Goal: Information Seeking & Learning: Find specific fact

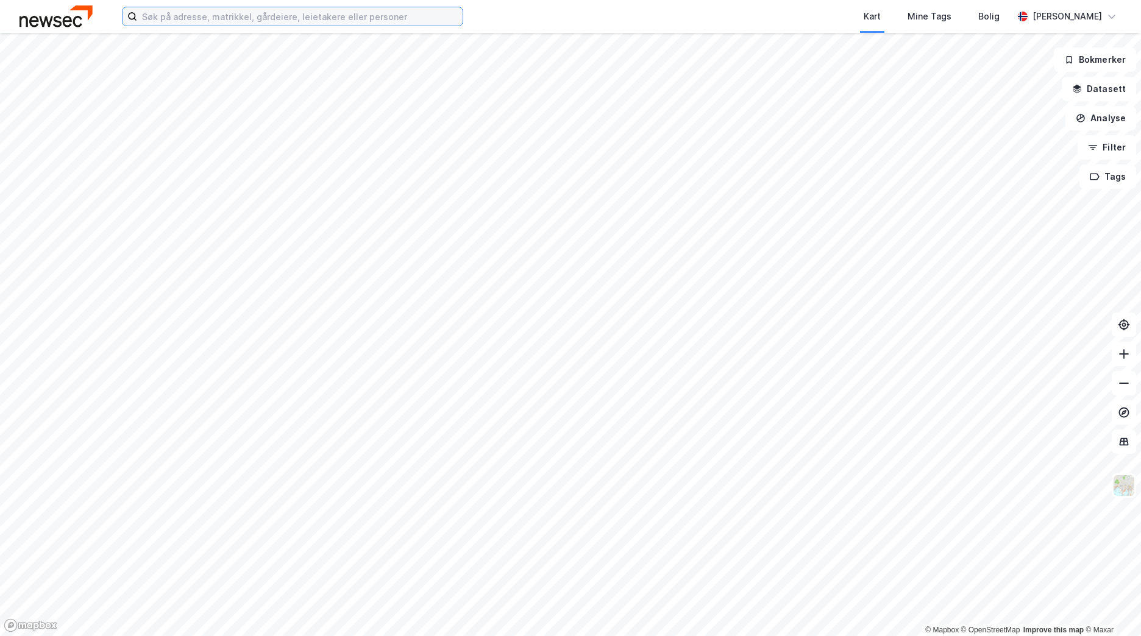
click at [383, 22] on input at bounding box center [300, 16] width 326 height 18
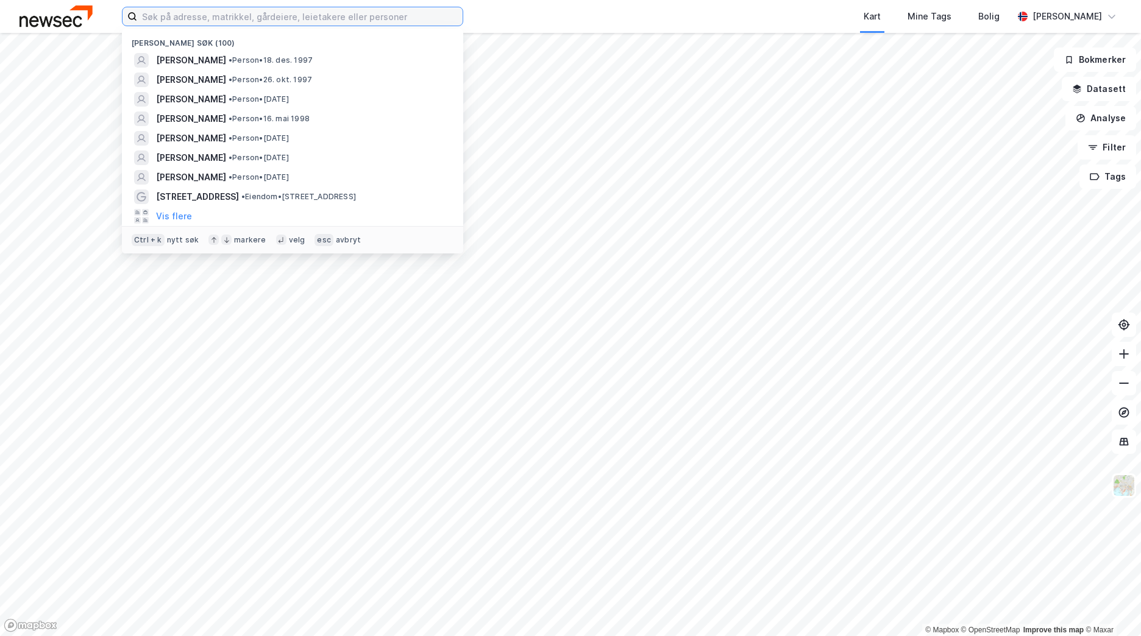
paste input "[STREET_ADDRESS]"
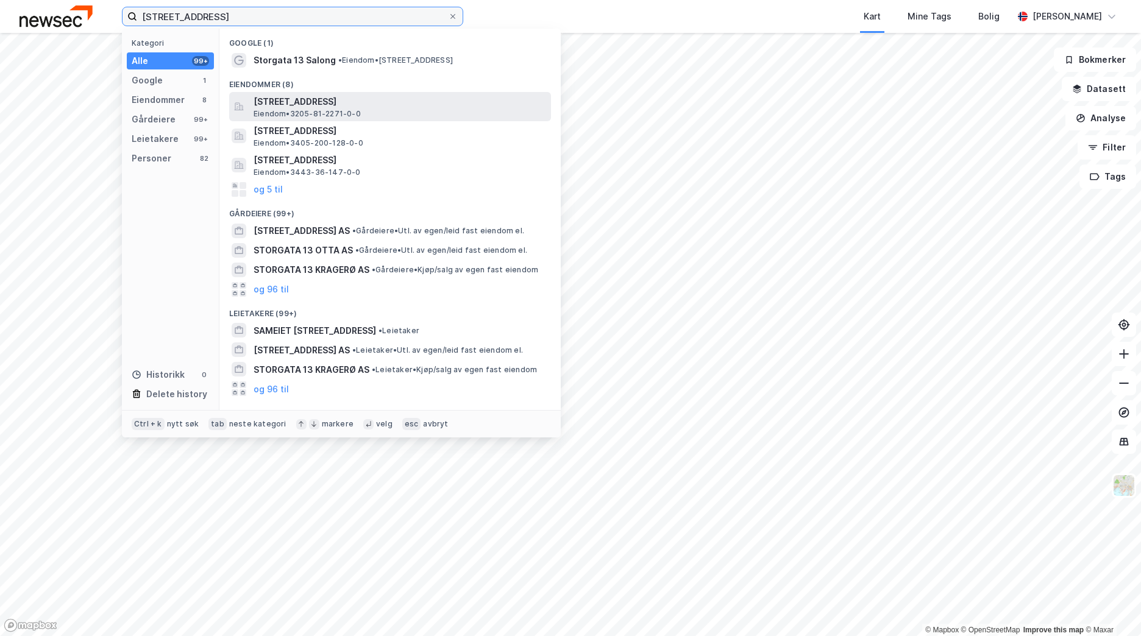
type input "[STREET_ADDRESS]"
click at [303, 105] on span "[STREET_ADDRESS]" at bounding box center [400, 101] width 293 height 15
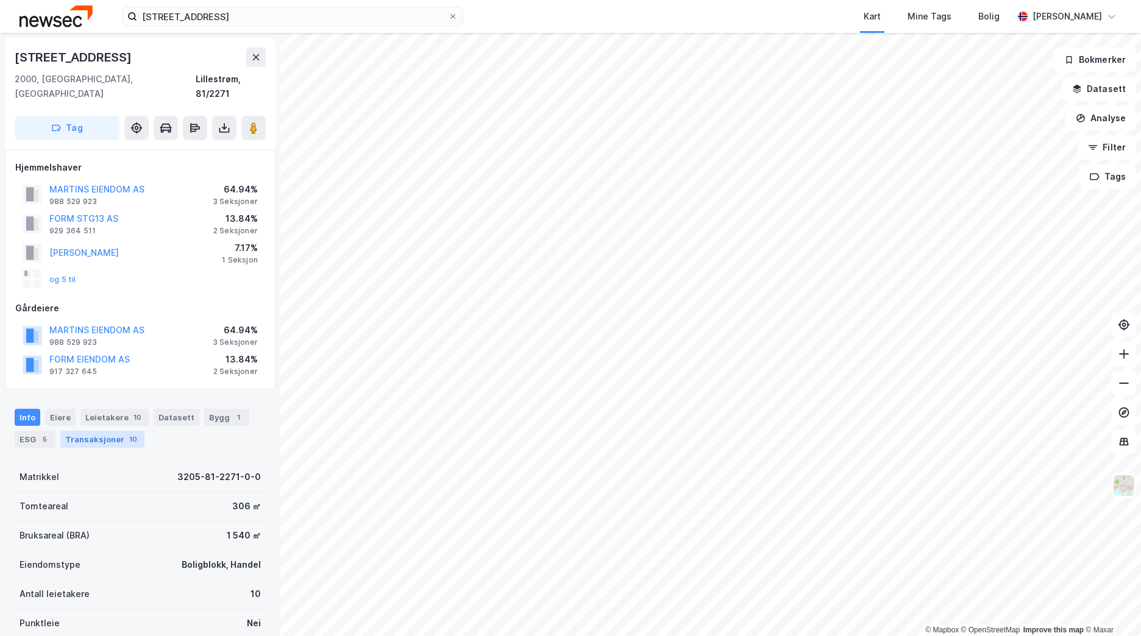
click at [106, 432] on div "Transaksjoner 10" at bounding box center [102, 439] width 84 height 17
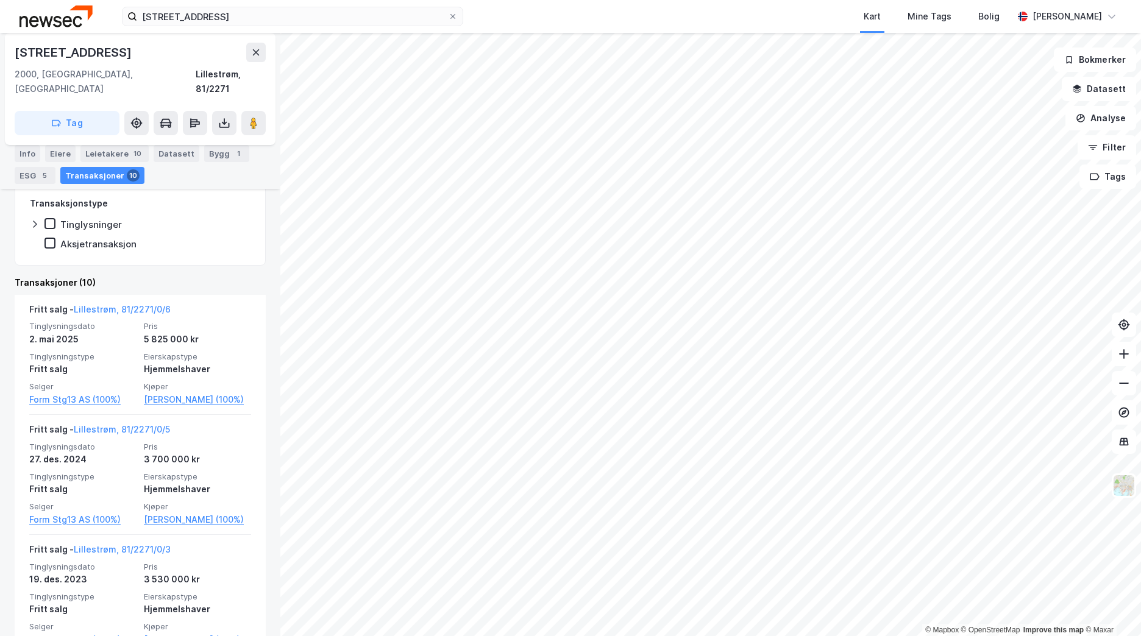
scroll to position [406, 0]
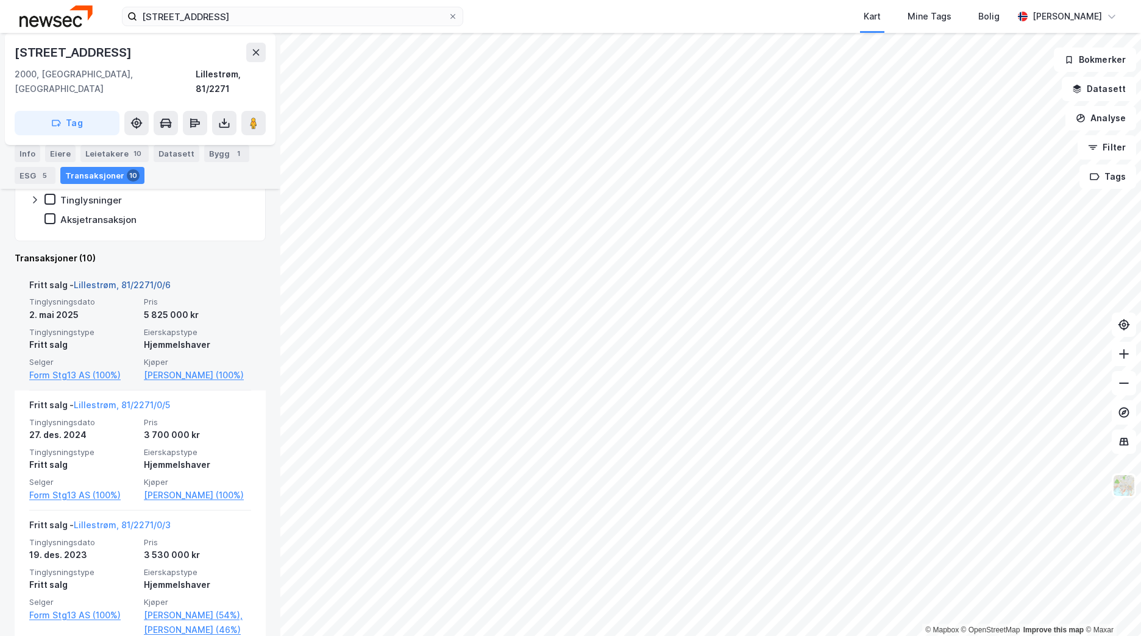
click at [155, 280] on link "Lillestrøm, 81/2271/0/6" at bounding box center [122, 285] width 97 height 10
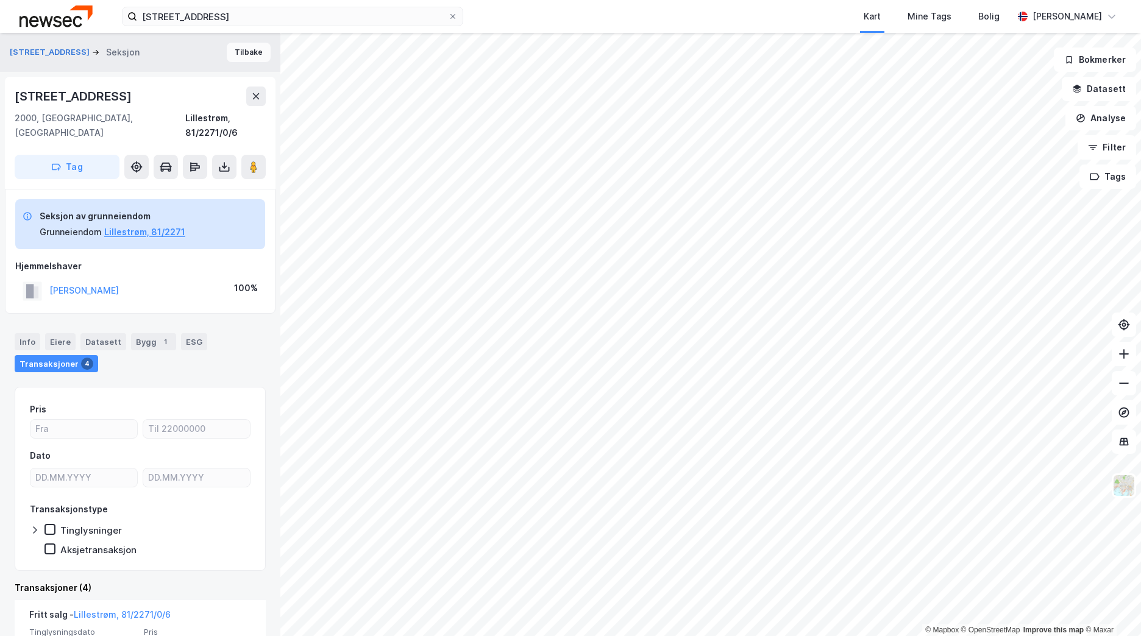
click at [237, 57] on button "Tilbake" at bounding box center [249, 53] width 44 height 20
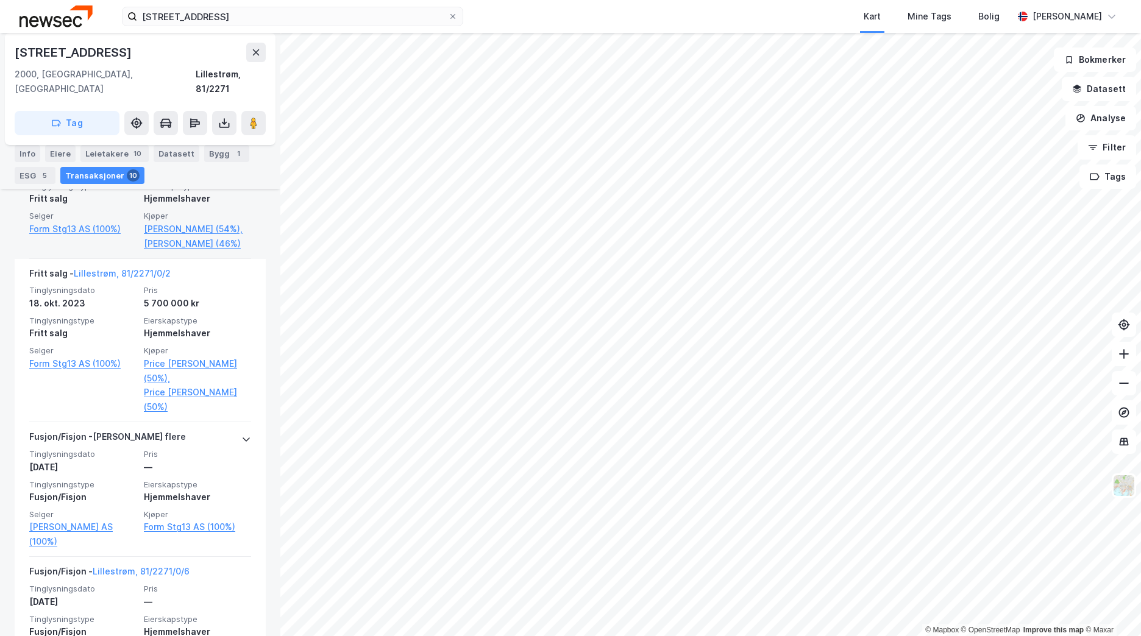
scroll to position [853, 0]
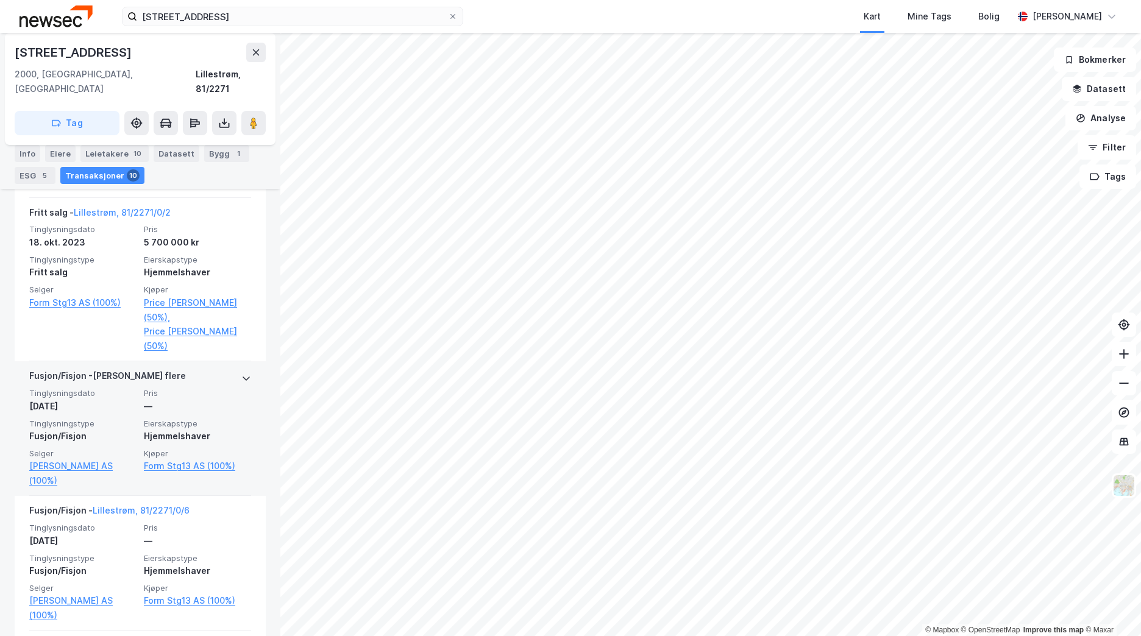
click at [242, 365] on div "Fusjon/Fisjon - Gjelder flere Tinglysningsdato [DATE] Pris — Tinglysningstype F…" at bounding box center [140, 428] width 251 height 135
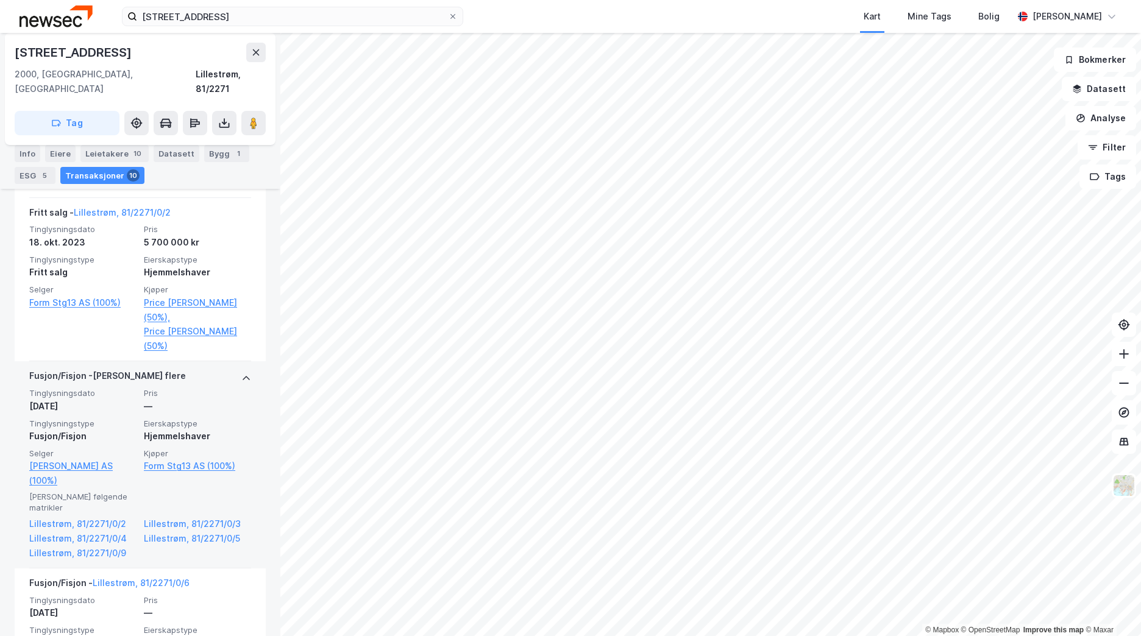
click at [242, 365] on div "Fusjon/Fisjon - Gjelder flere Tinglysningsdato [DATE] Pris — Tinglysningstype F…" at bounding box center [140, 464] width 251 height 207
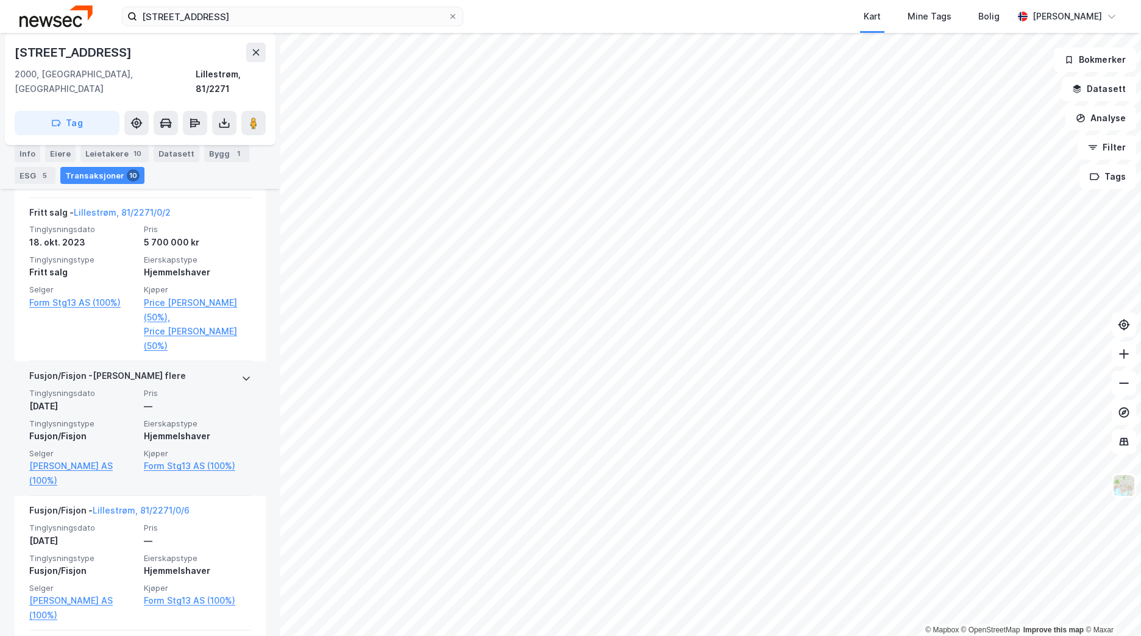
click at [242, 365] on div "Fusjon/Fisjon - Gjelder flere Tinglysningsdato [DATE] Pris — Tinglysningstype F…" at bounding box center [140, 428] width 251 height 135
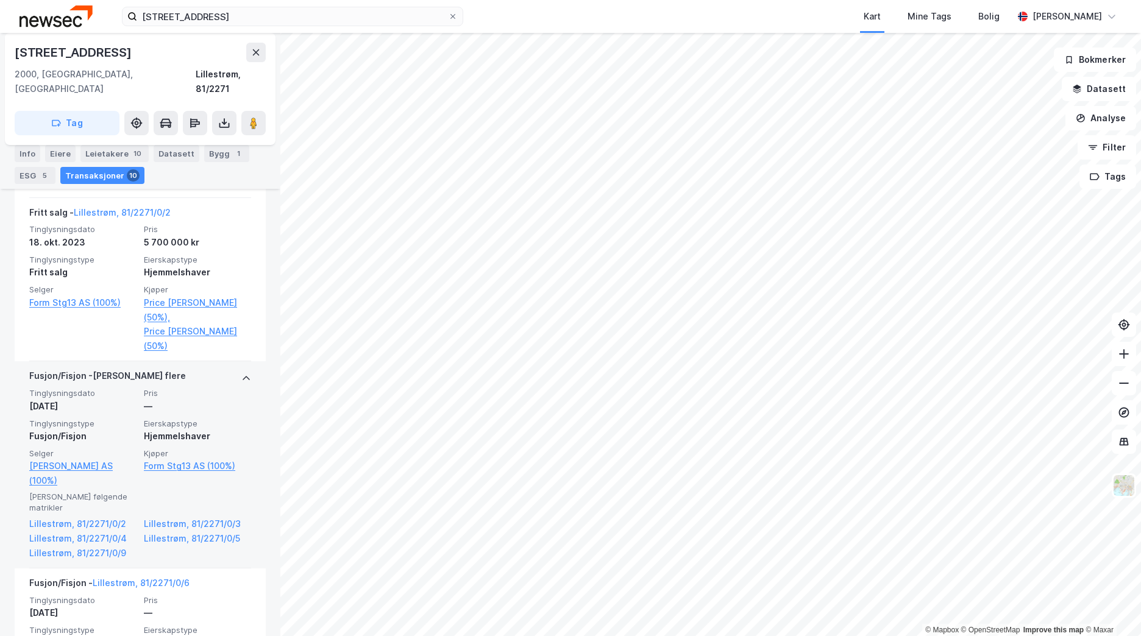
click at [242, 365] on div "Fusjon/Fisjon - Gjelder flere Tinglysningsdato [DATE] Pris — Tinglysningstype F…" at bounding box center [140, 464] width 251 height 207
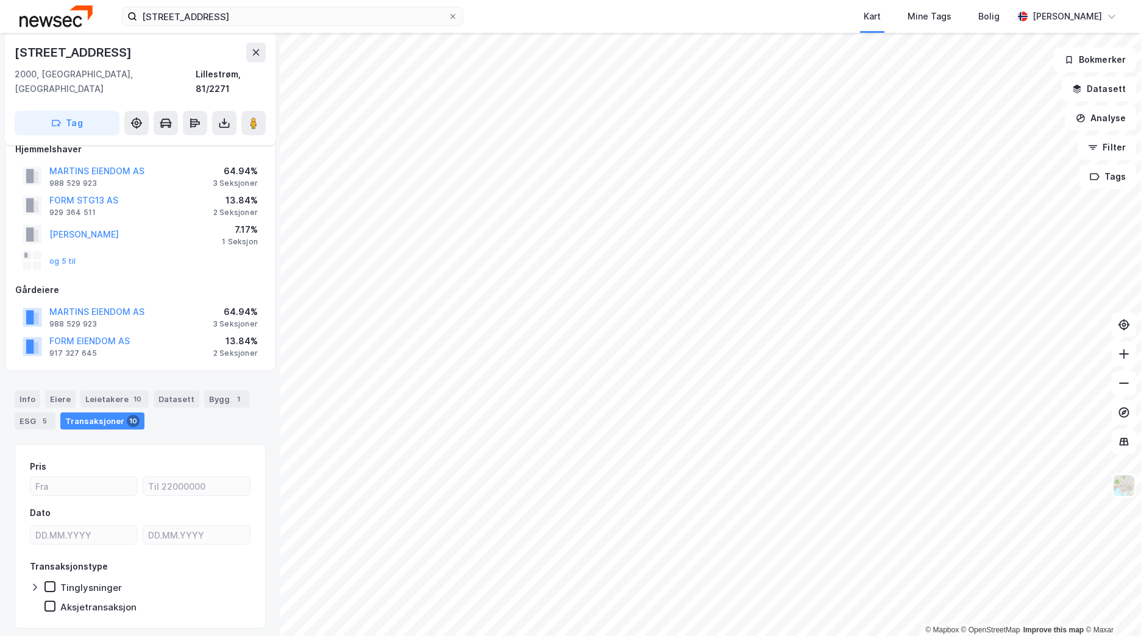
scroll to position [0, 0]
